Goal: Transaction & Acquisition: Purchase product/service

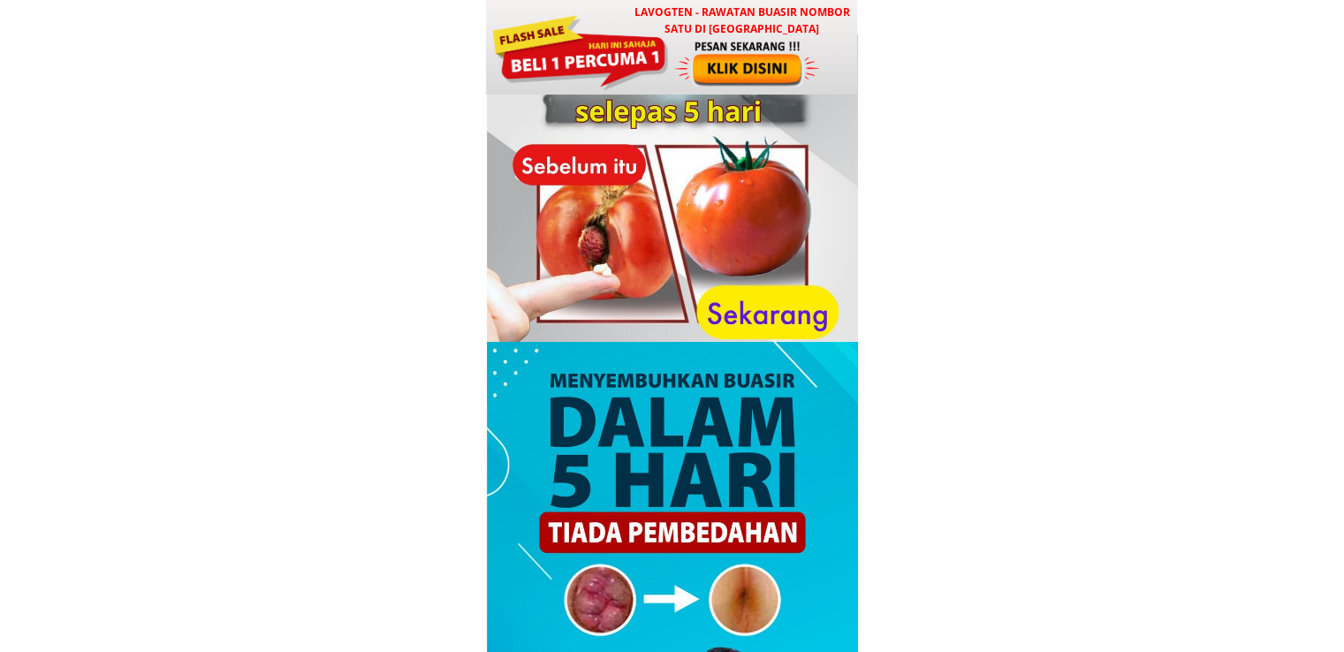
click at [680, 62] on div at bounding box center [748, 63] width 147 height 49
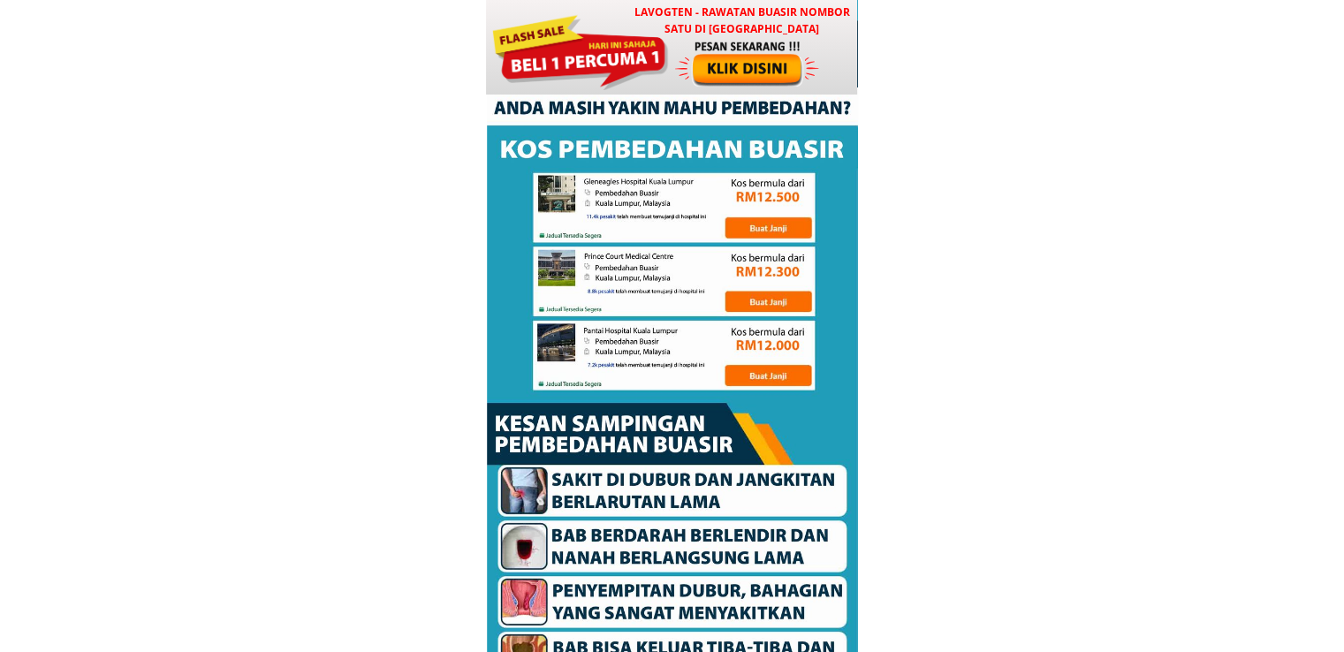
scroll to position [8520, 0]
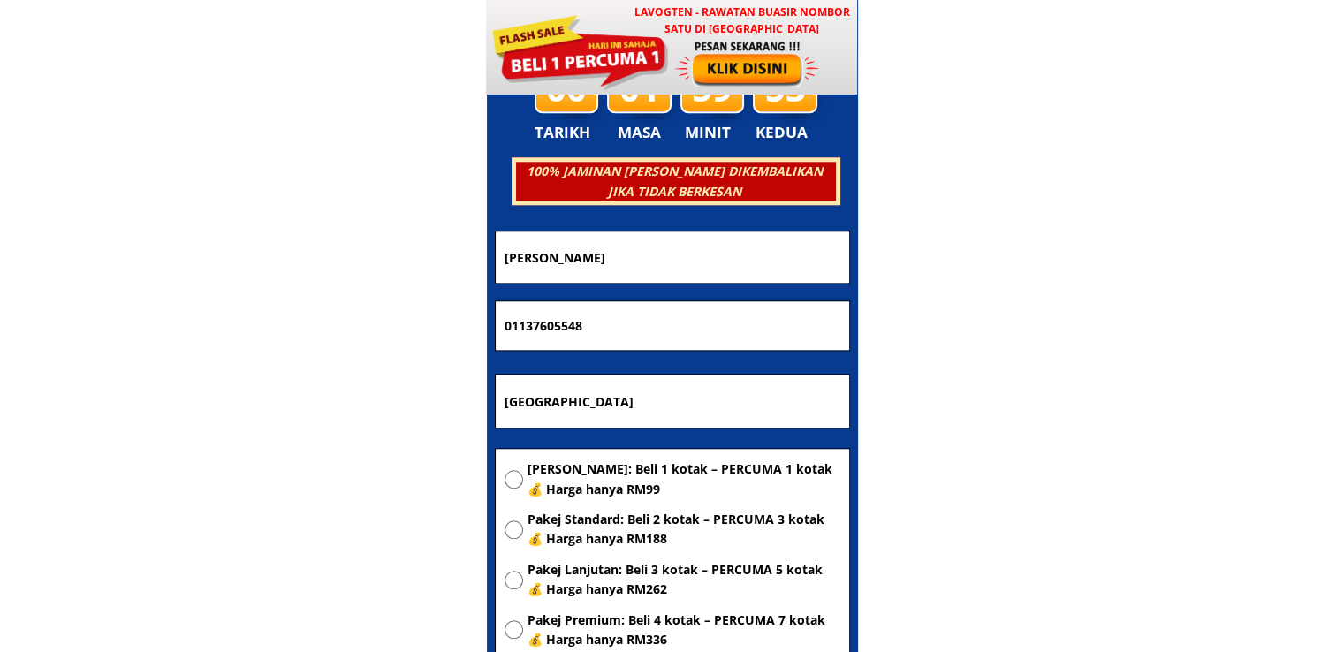
drag, startPoint x: 756, startPoint y: 250, endPoint x: 133, endPoint y: 220, distance: 624.6
click at [227, 230] on body "LAVOGTEN - Rawatan Buasir Nombor Satu di [GEOGRAPHIC_DATA] Dengarkan pengalaman…" at bounding box center [672, 507] width 1344 height 18054
paste input "[PERSON_NAME]"
type input "Nashier bin [PERSON_NAME]"
drag, startPoint x: 541, startPoint y: 309, endPoint x: 313, endPoint y: 318, distance: 228.1
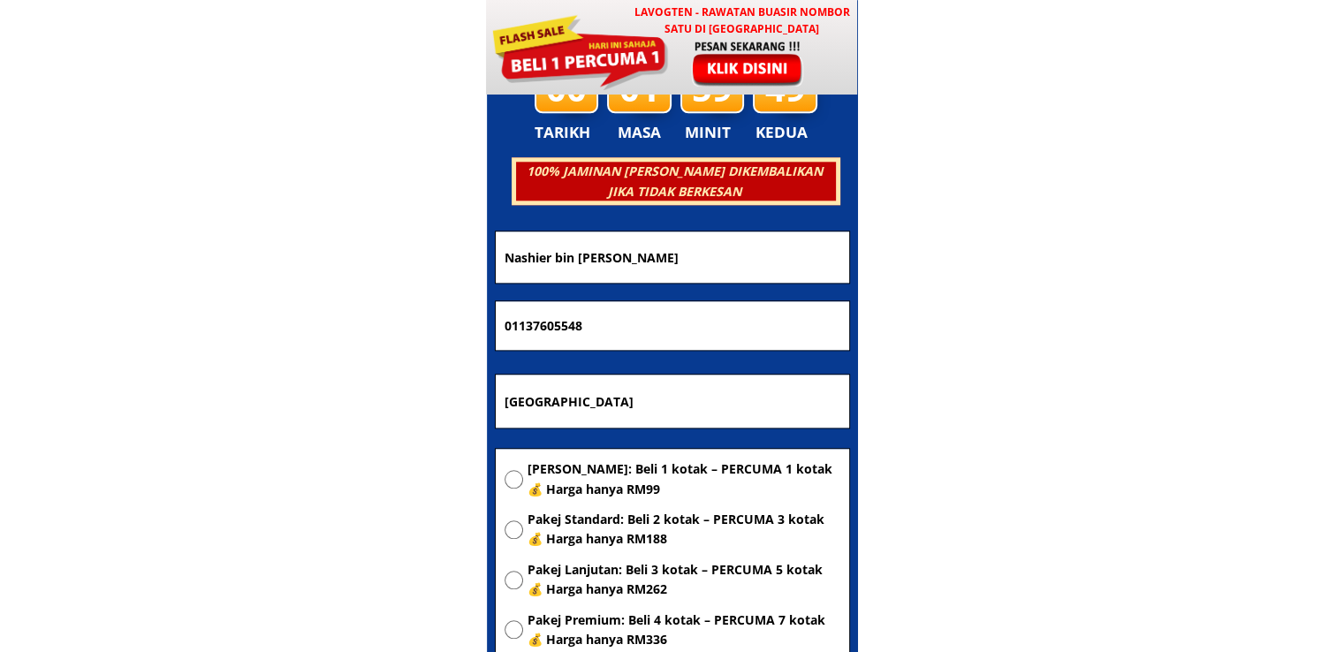
click at [318, 318] on body "LAVOGTEN - Rawatan Buasir Nombor Satu di [GEOGRAPHIC_DATA] Dengarkan pengalaman…" at bounding box center [672, 507] width 1344 height 18054
paste input "66770799"
type input "0166770799"
drag, startPoint x: 643, startPoint y: 392, endPoint x: 270, endPoint y: 399, distance: 373.0
click at [346, 390] on body "LAVOGTEN - Rawatan Buasir Nombor Satu di [GEOGRAPHIC_DATA] Dengarkan pengalaman…" at bounding box center [672, 507] width 1344 height 18054
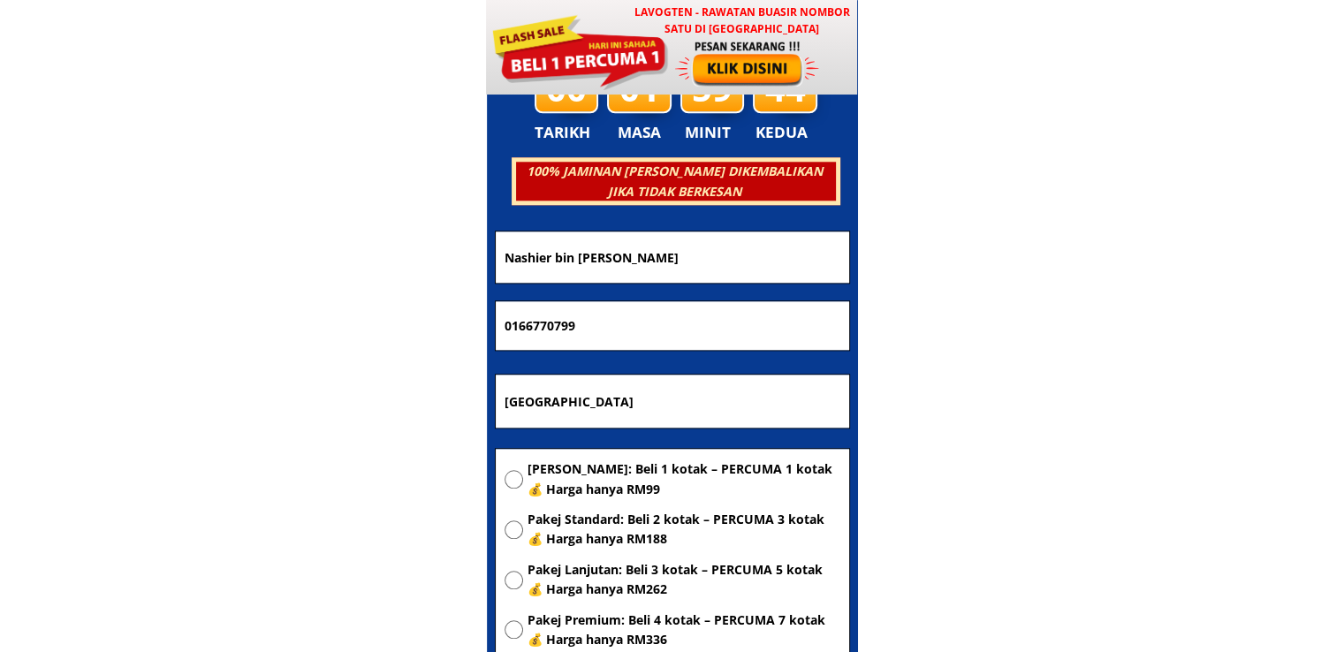
paste input "[GEOGRAPHIC_DATA]"
type input "[GEOGRAPHIC_DATA]"
click at [566, 475] on span "[PERSON_NAME]: Beli 1 kotak – PERCUMA 1 kotak 💰 Harga hanya RM99" at bounding box center [684, 479] width 313 height 40
radio input "true"
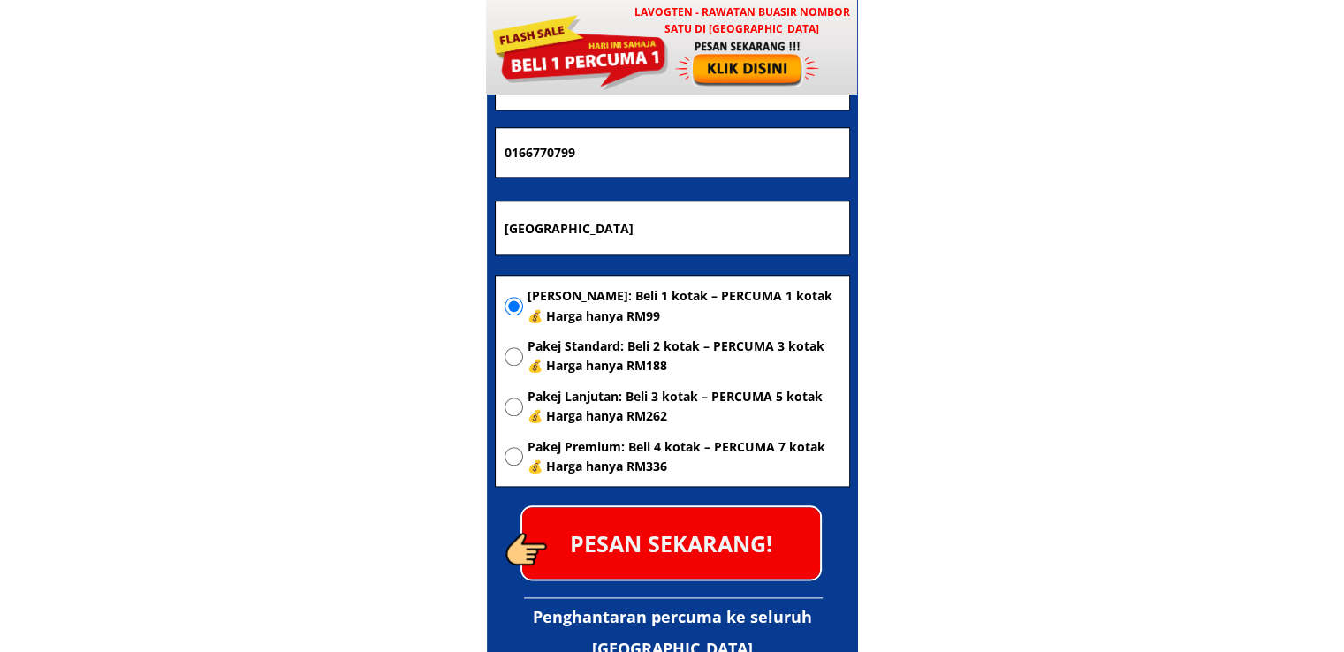
scroll to position [8697, 0]
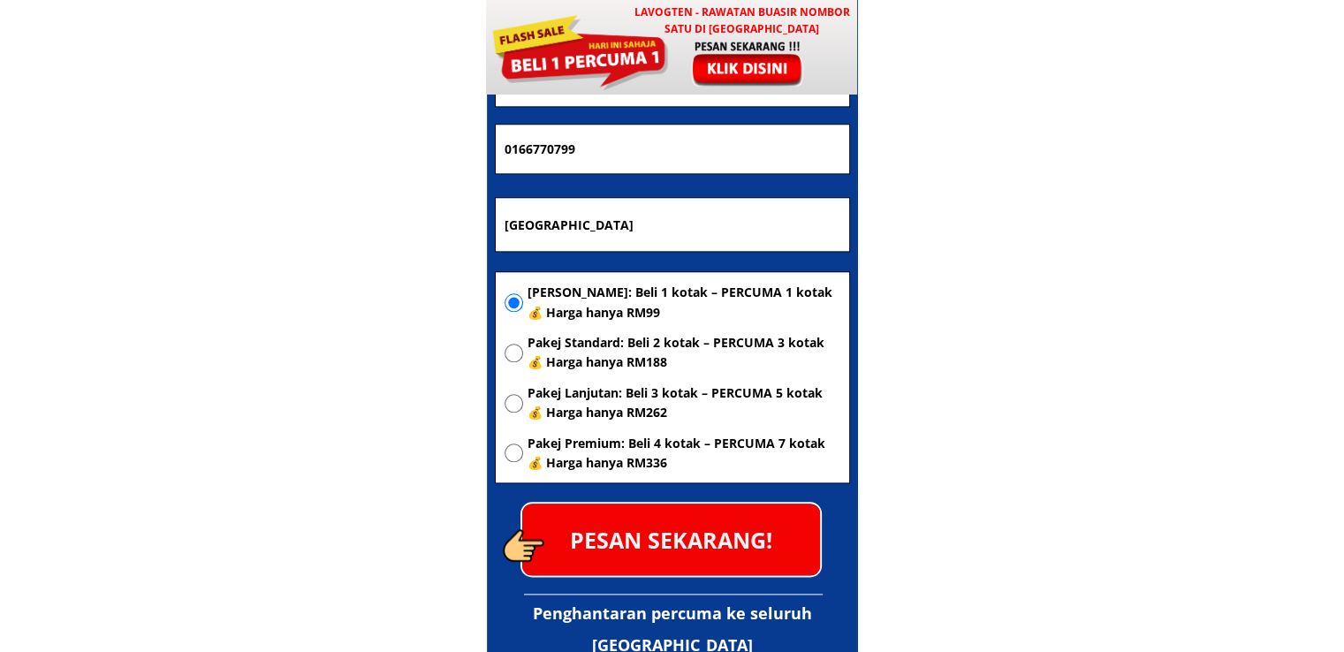
click at [662, 517] on p "PESAN SEKARANG!" at bounding box center [671, 540] width 298 height 72
